Goal: Task Accomplishment & Management: Use online tool/utility

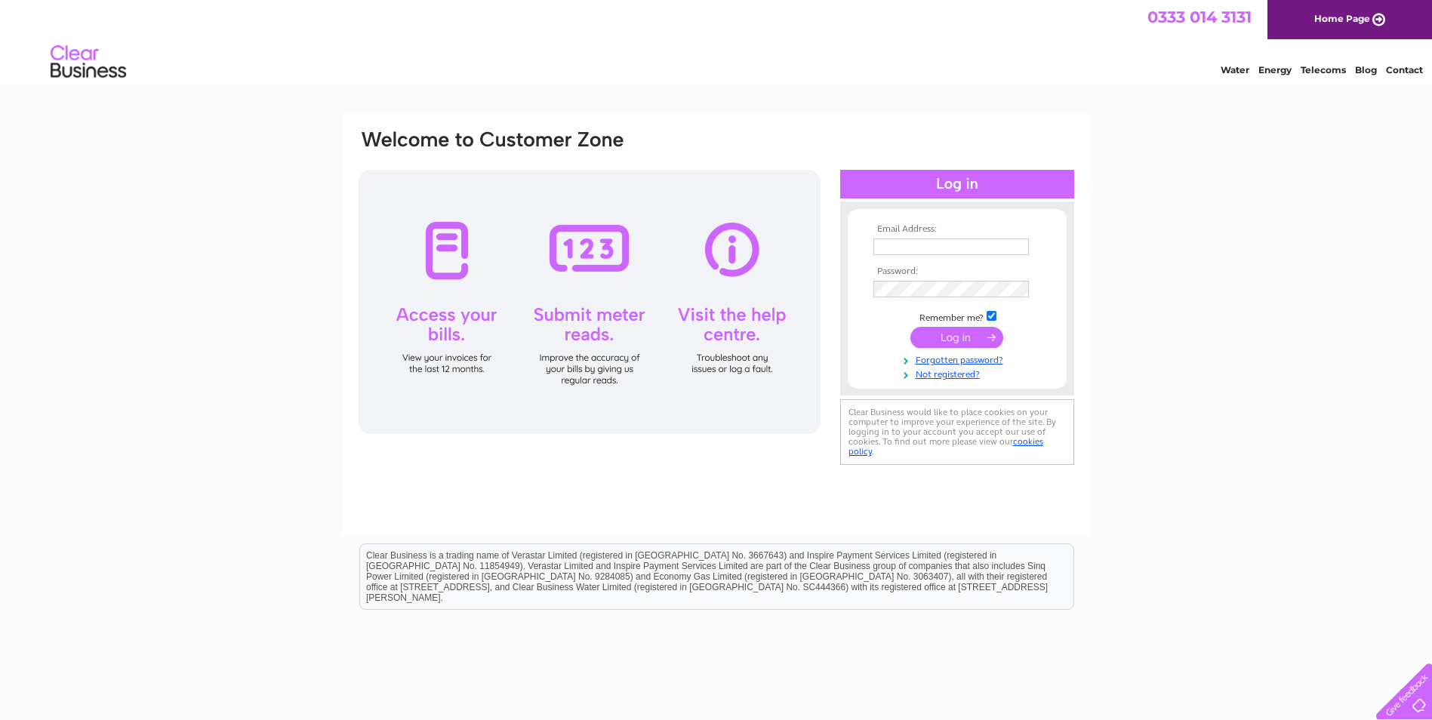
type input "[EMAIL_ADDRESS][DOMAIN_NAME]"
click at [965, 343] on input "submit" at bounding box center [956, 337] width 93 height 21
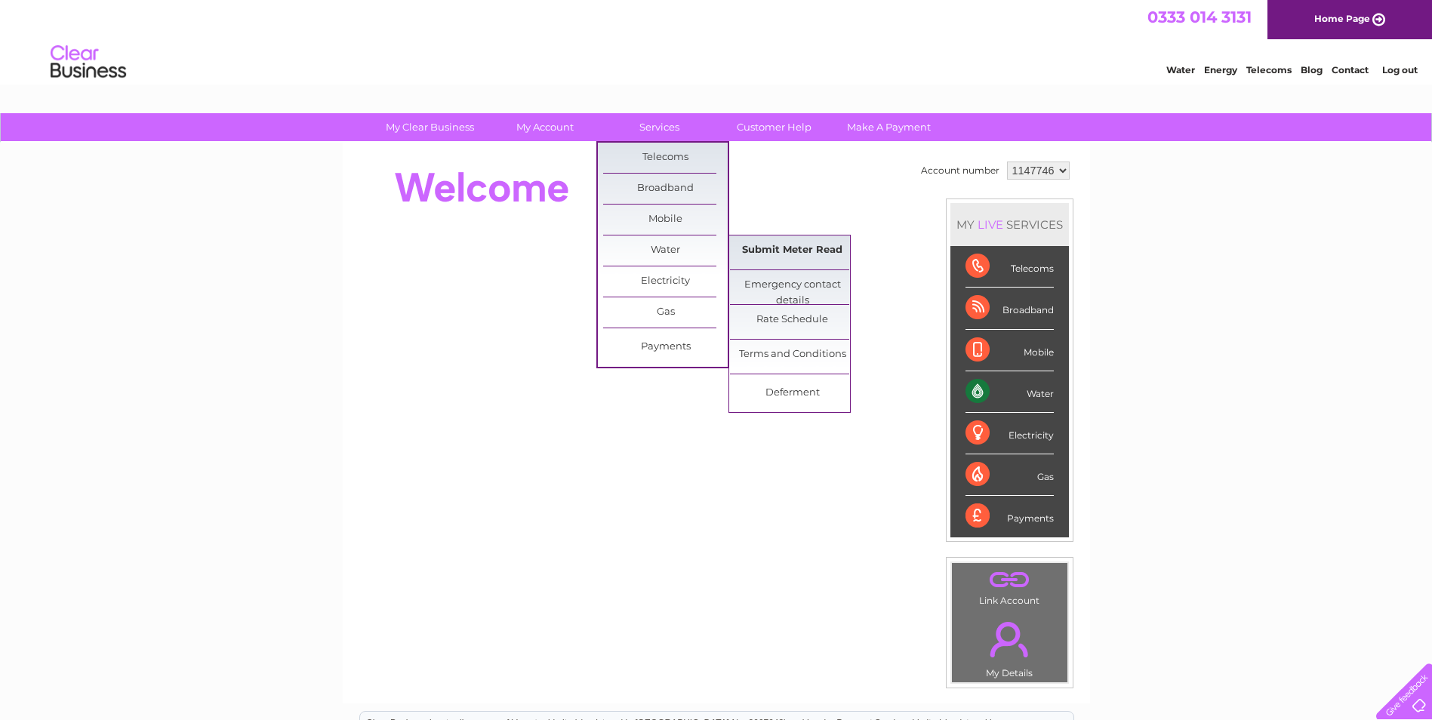
click at [786, 245] on link "Submit Meter Read" at bounding box center [792, 250] width 125 height 30
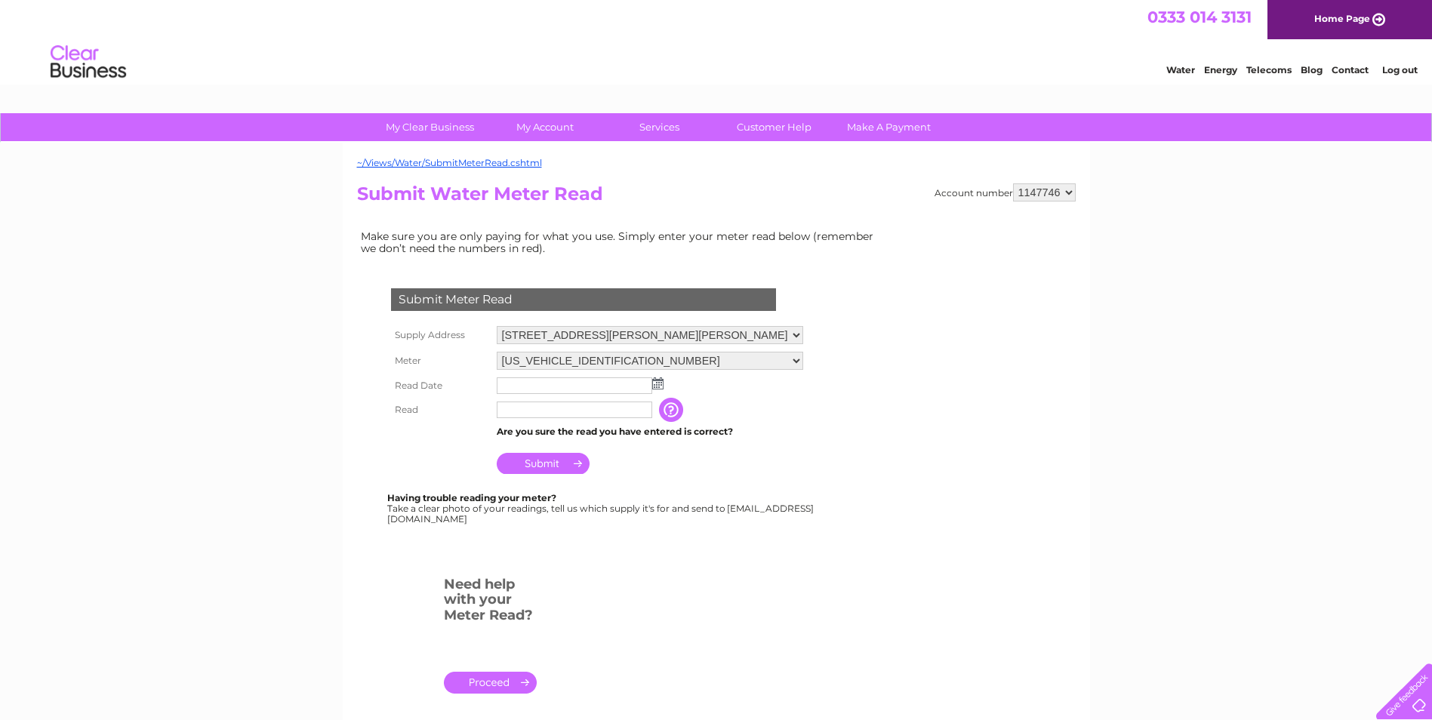
click at [656, 382] on img at bounding box center [657, 383] width 11 height 12
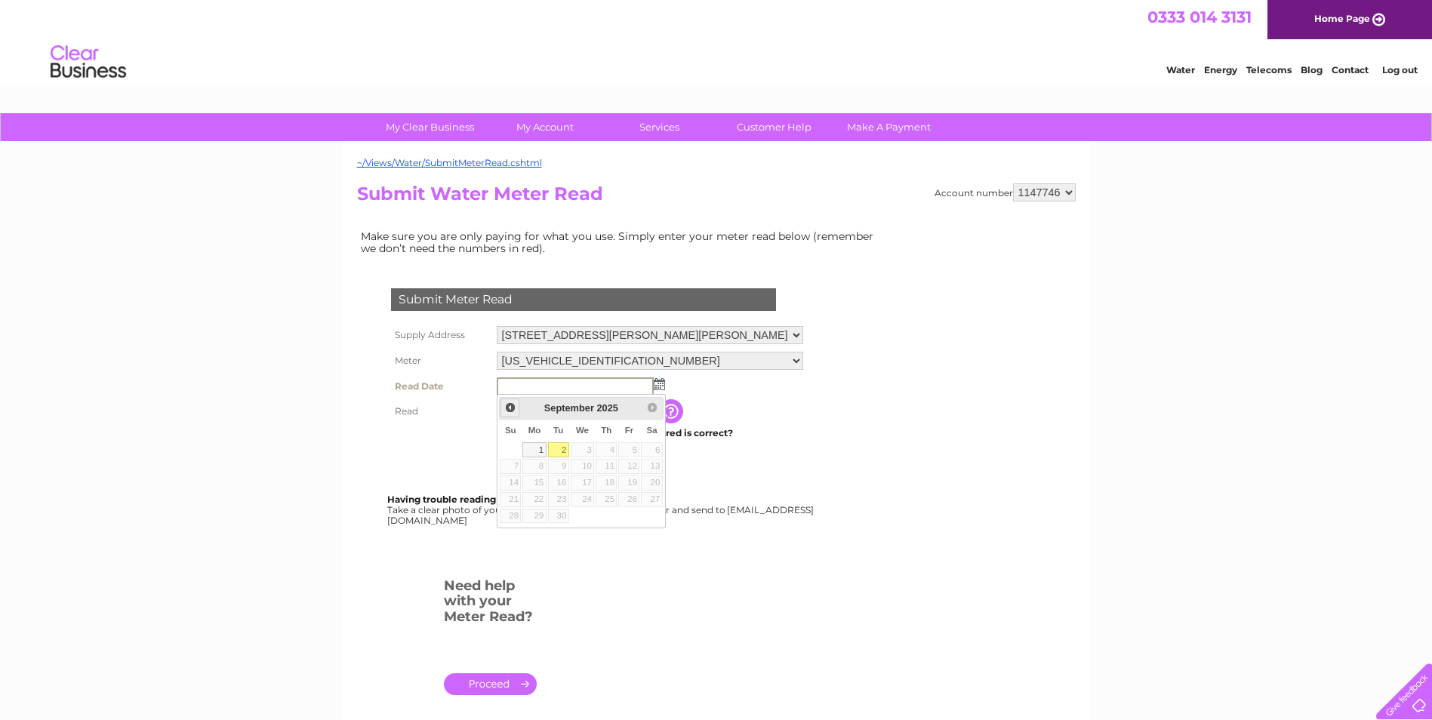
click at [509, 409] on span "Prev" at bounding box center [510, 408] width 12 height 12
click at [605, 518] on link "28" at bounding box center [606, 516] width 21 height 15
type input "2025/08/28"
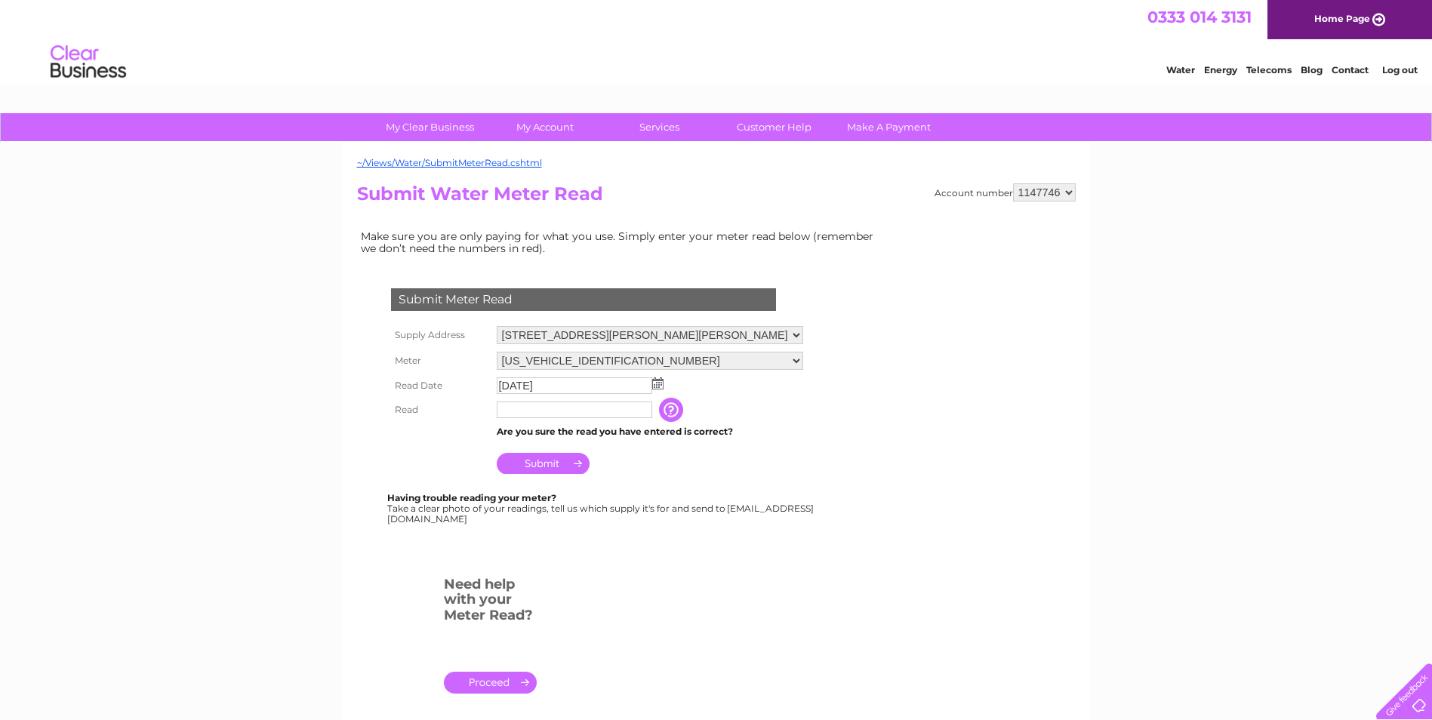
click at [598, 405] on input "text" at bounding box center [574, 410] width 155 height 17
type input "941"
click at [559, 461] on input "Submit" at bounding box center [543, 463] width 93 height 21
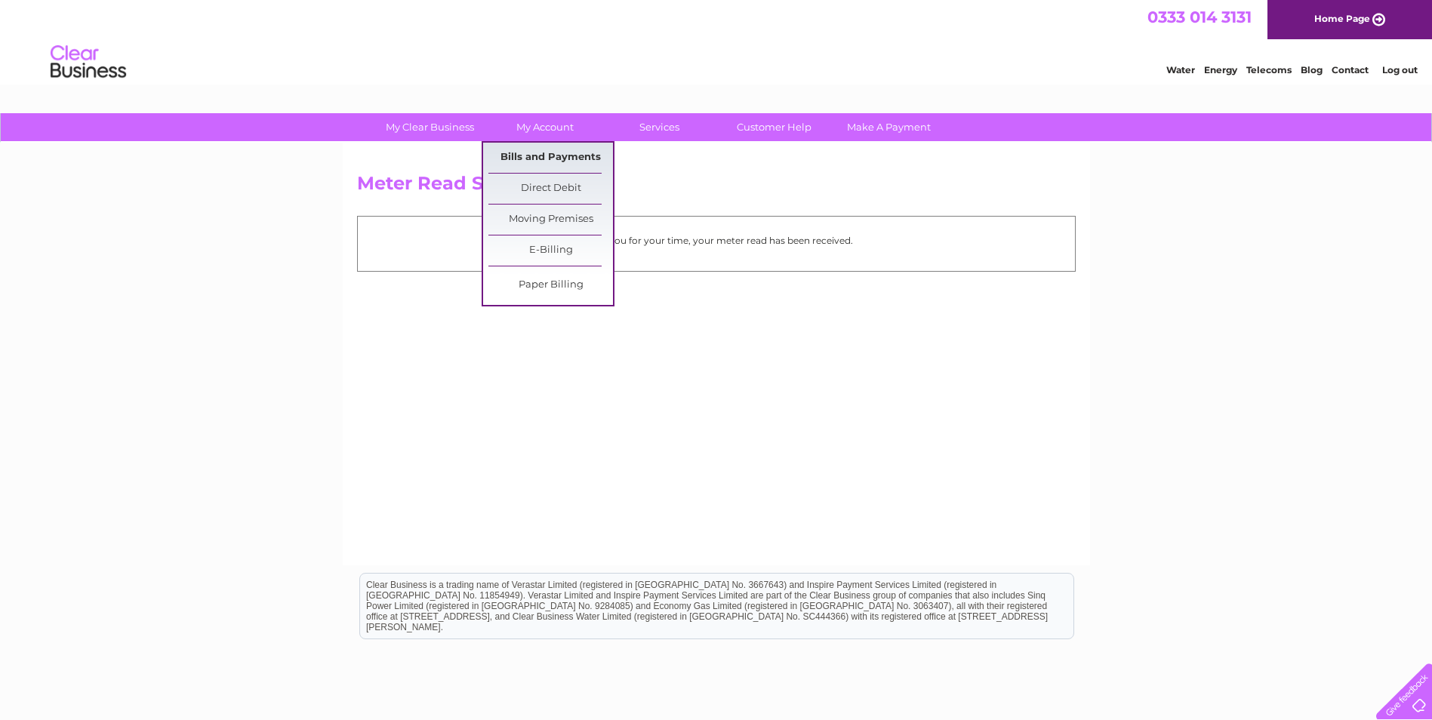
click at [582, 159] on link "Bills and Payments" at bounding box center [550, 158] width 125 height 30
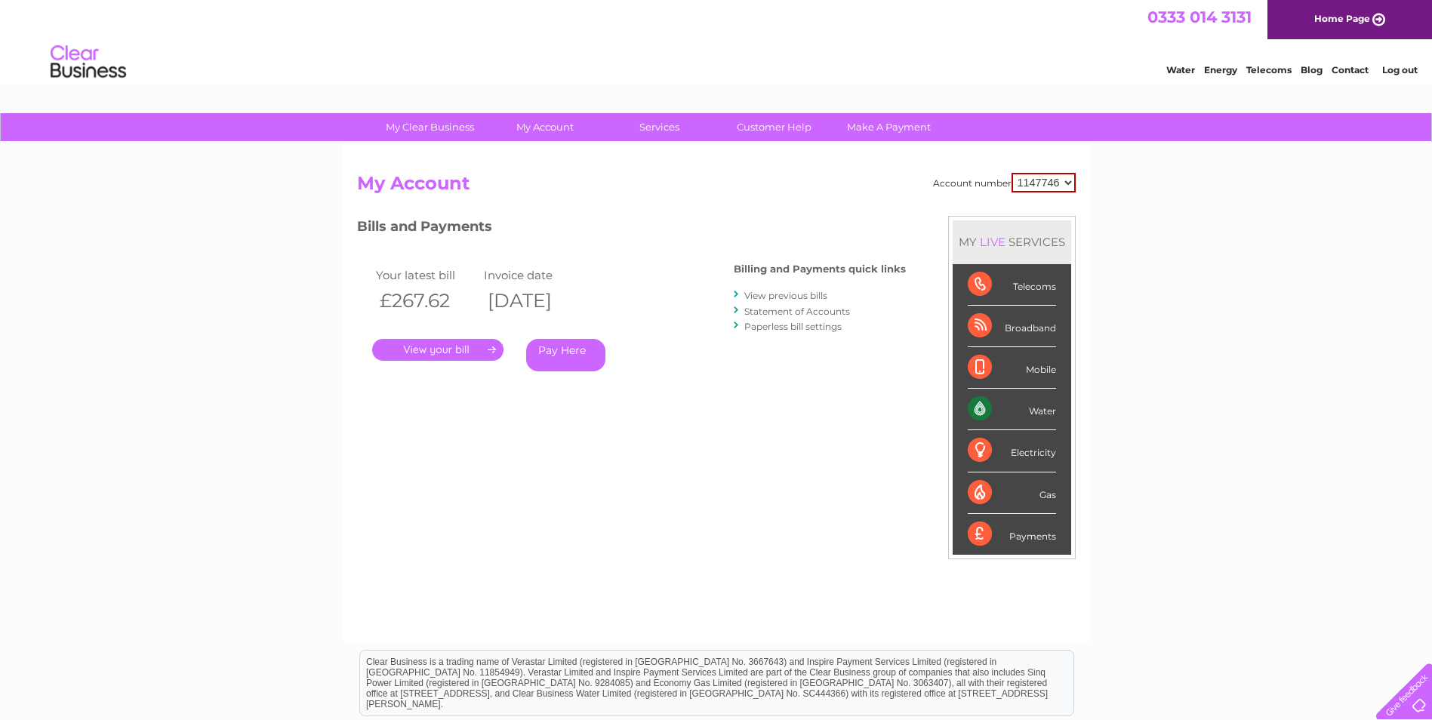
click at [466, 351] on link "." at bounding box center [437, 350] width 131 height 22
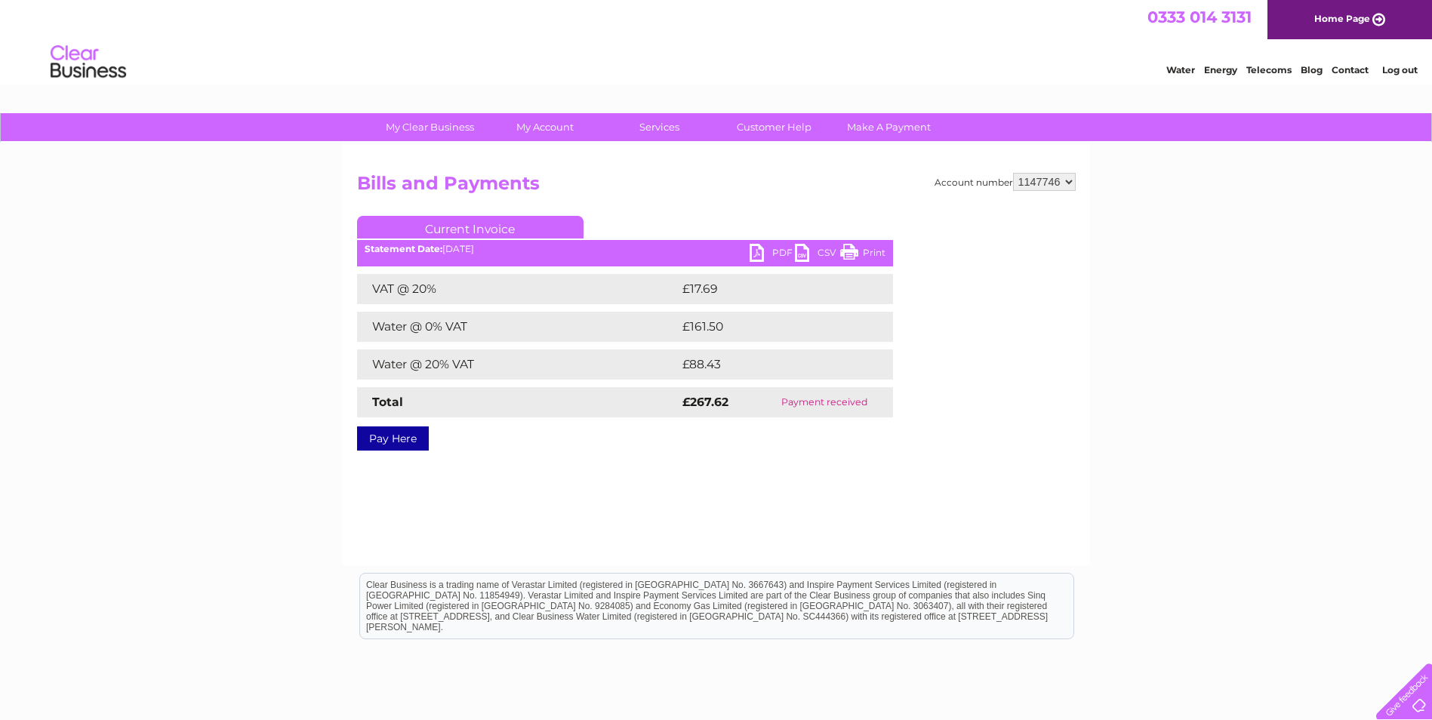
click at [760, 248] on link "PDF" at bounding box center [771, 255] width 45 height 22
